Goal: Task Accomplishment & Management: Use online tool/utility

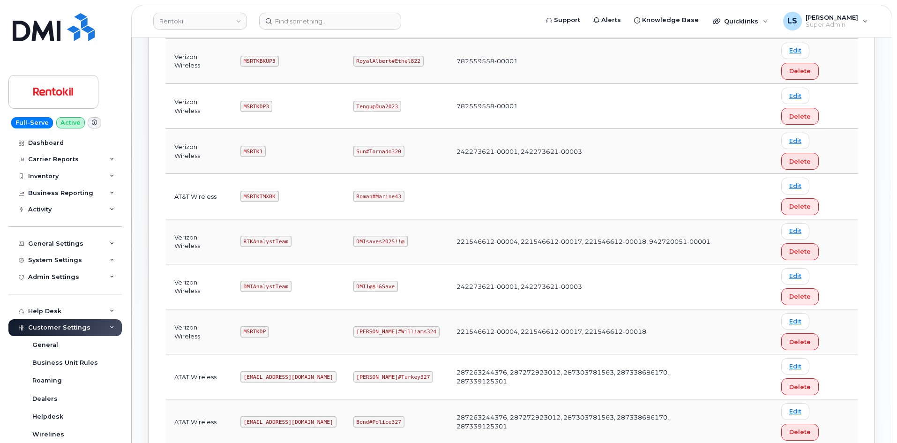
scroll to position [281, 0]
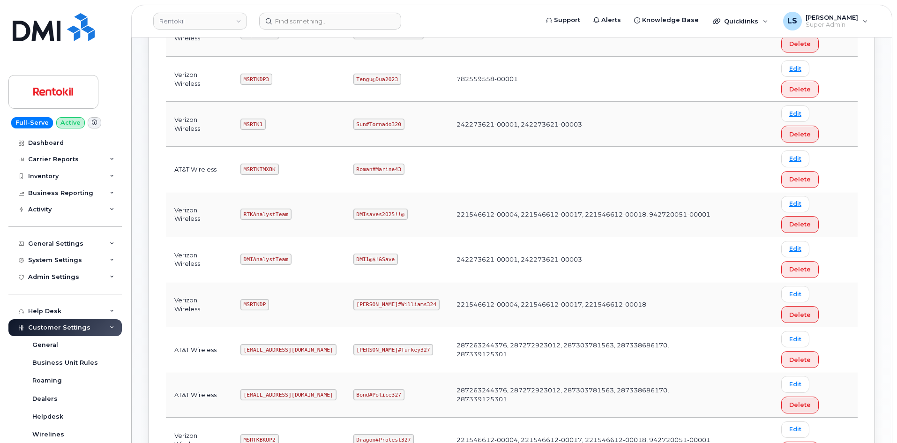
scroll to position [281, 0]
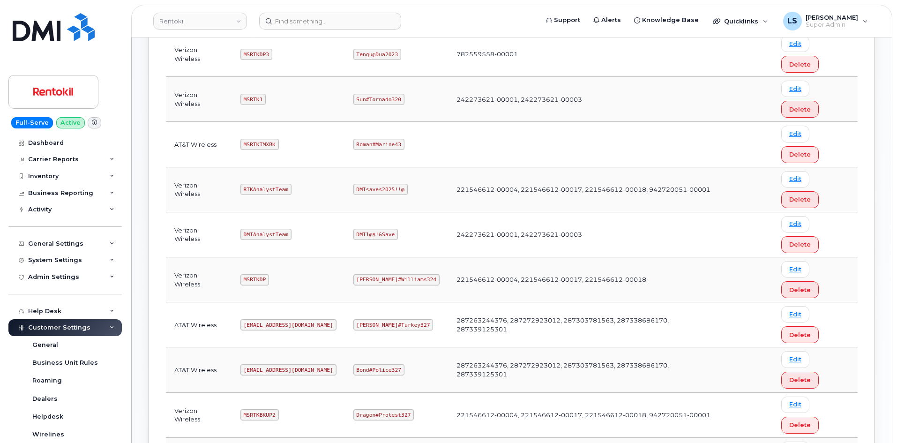
copy code "Maud#Earthquake203"
